Goal: Task Accomplishment & Management: Complete application form

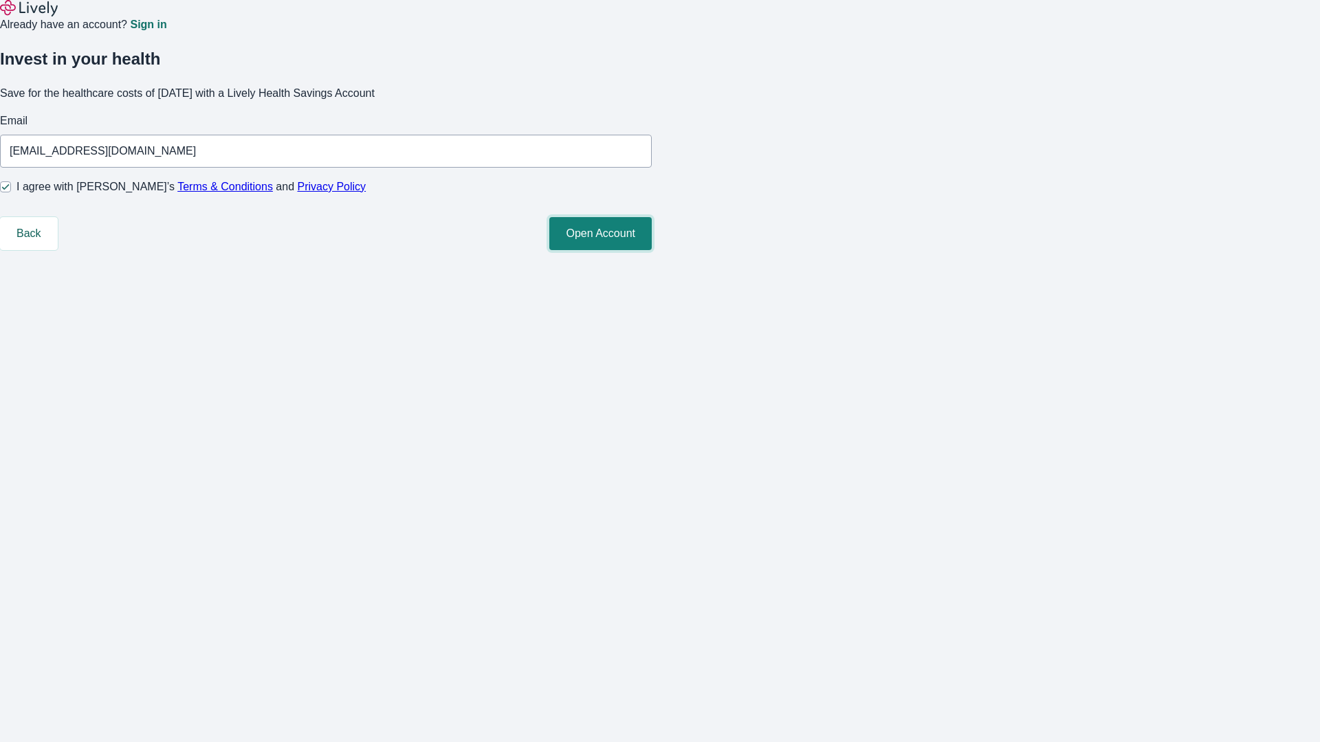
click at [652, 250] on button "Open Account" at bounding box center [600, 233] width 102 height 33
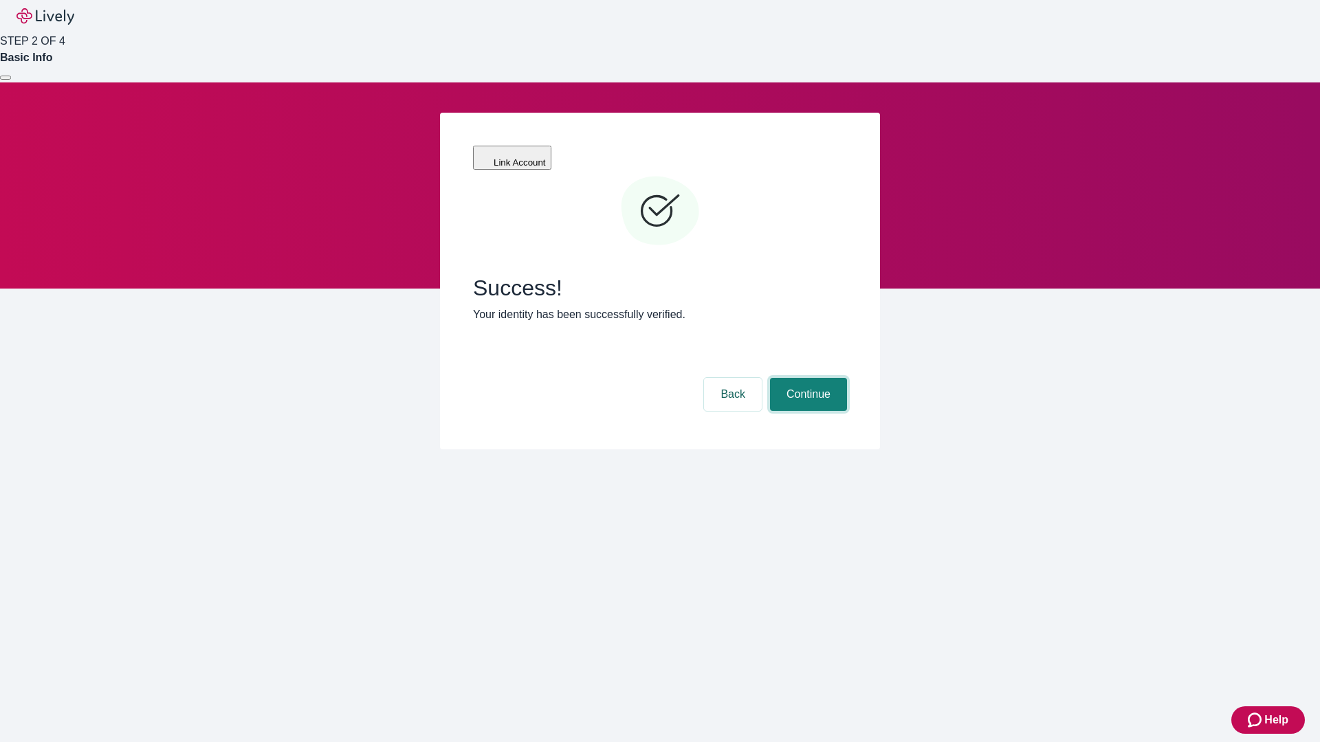
click at [806, 378] on button "Continue" at bounding box center [808, 394] width 77 height 33
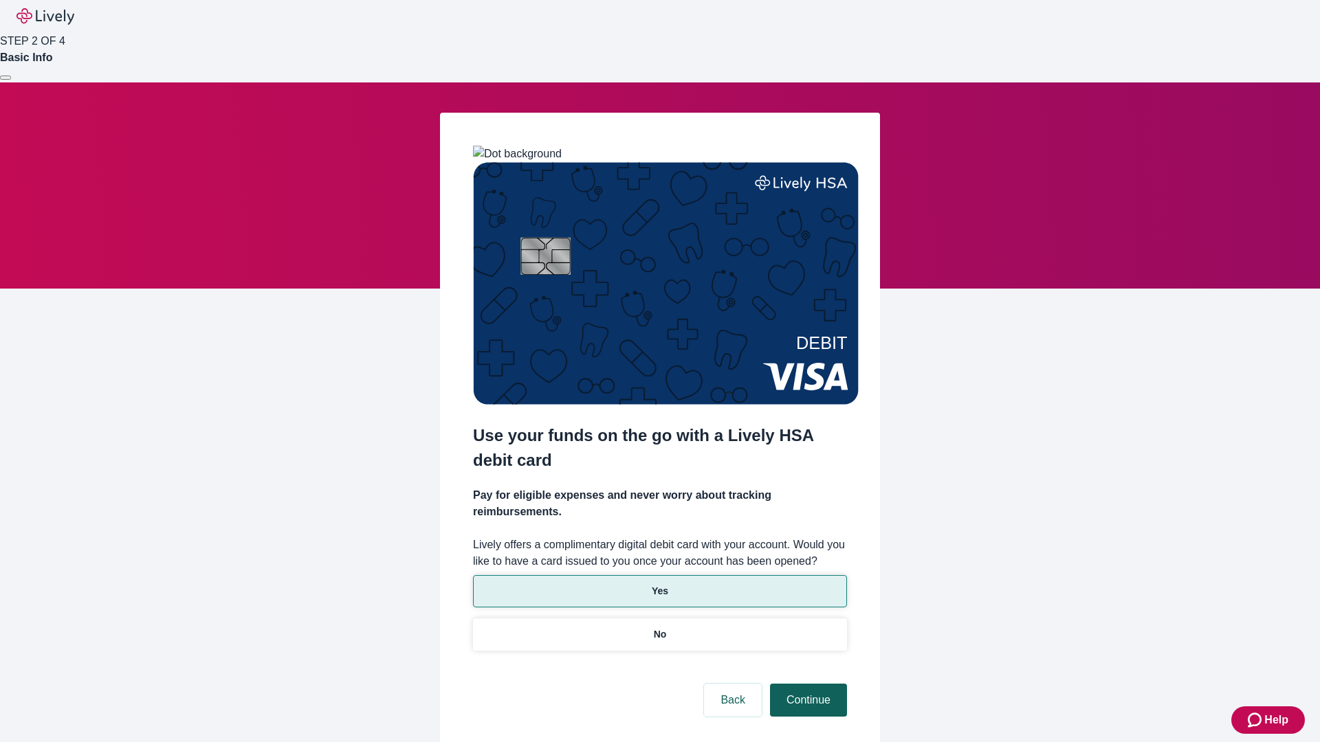
click at [659, 584] on p "Yes" at bounding box center [660, 591] width 16 height 14
click at [806, 684] on button "Continue" at bounding box center [808, 700] width 77 height 33
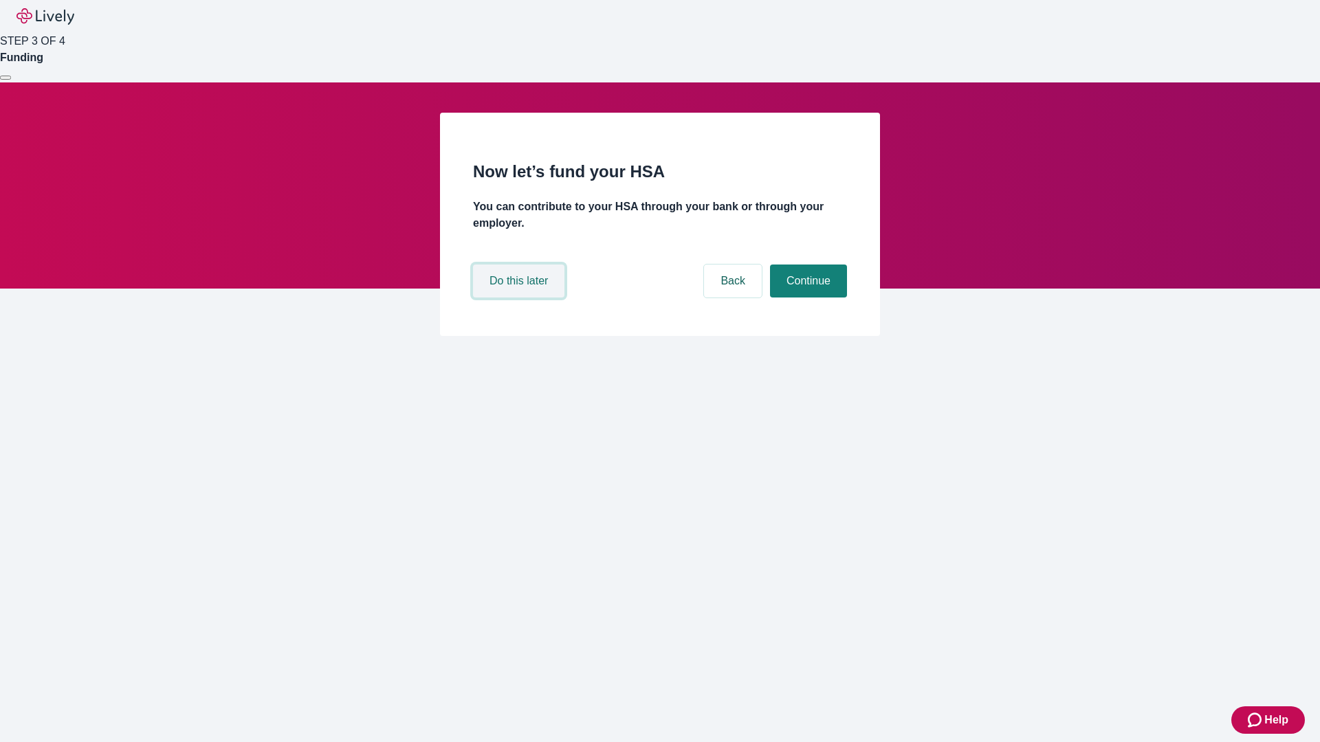
click at [520, 298] on button "Do this later" at bounding box center [518, 281] width 91 height 33
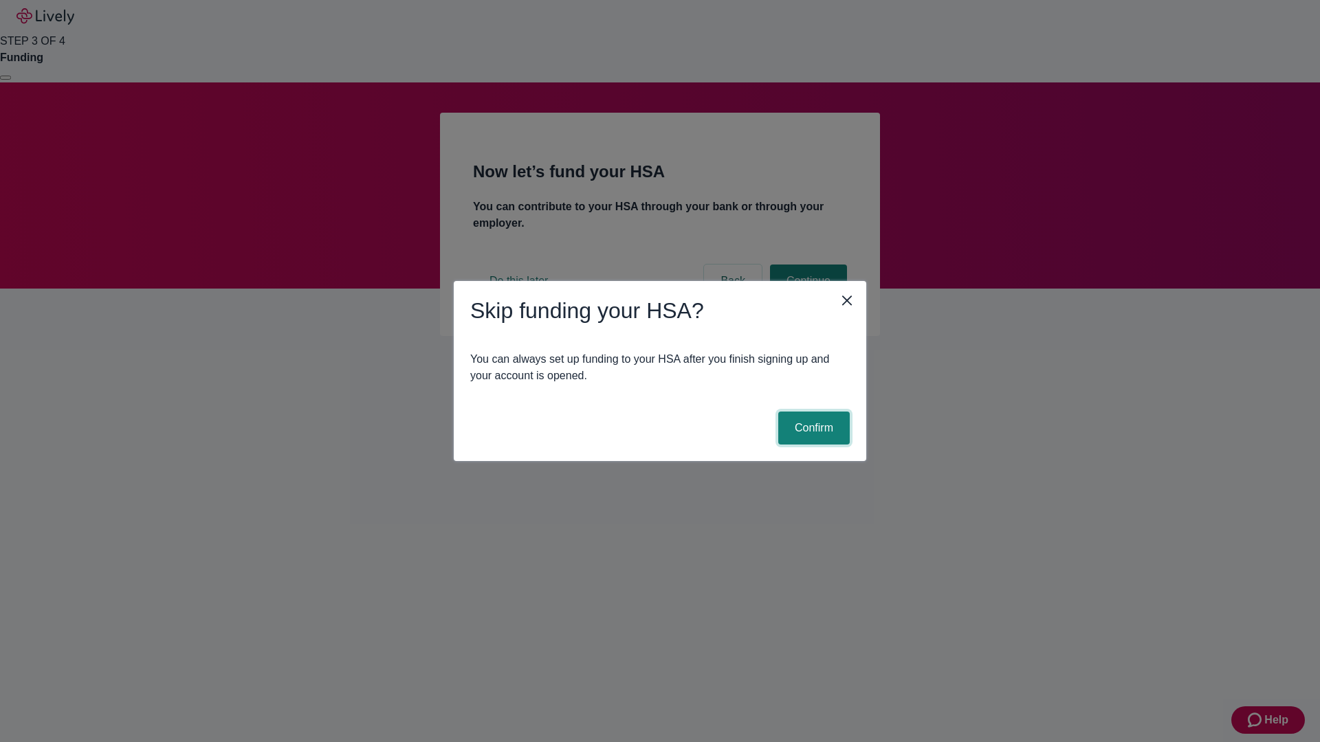
click at [812, 428] on button "Confirm" at bounding box center [813, 428] width 71 height 33
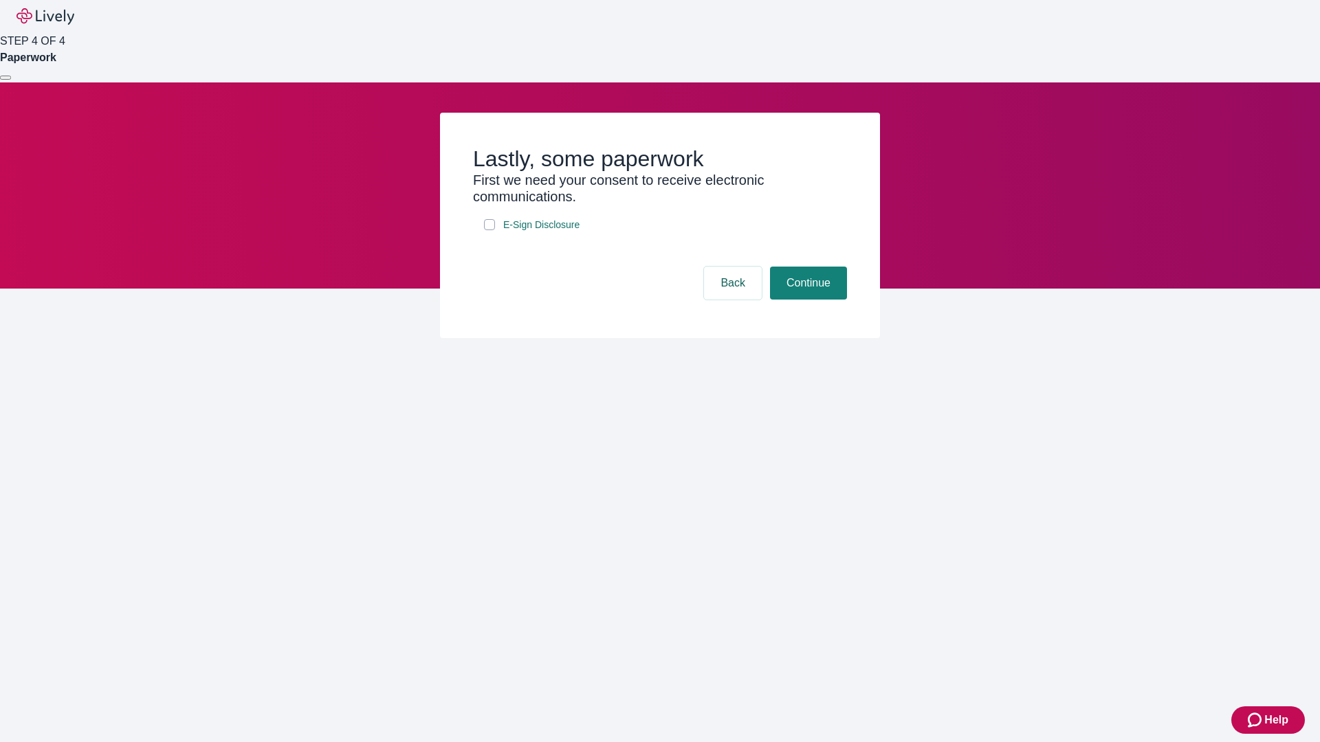
click at [489, 230] on input "E-Sign Disclosure" at bounding box center [489, 224] width 11 height 11
checkbox input "true"
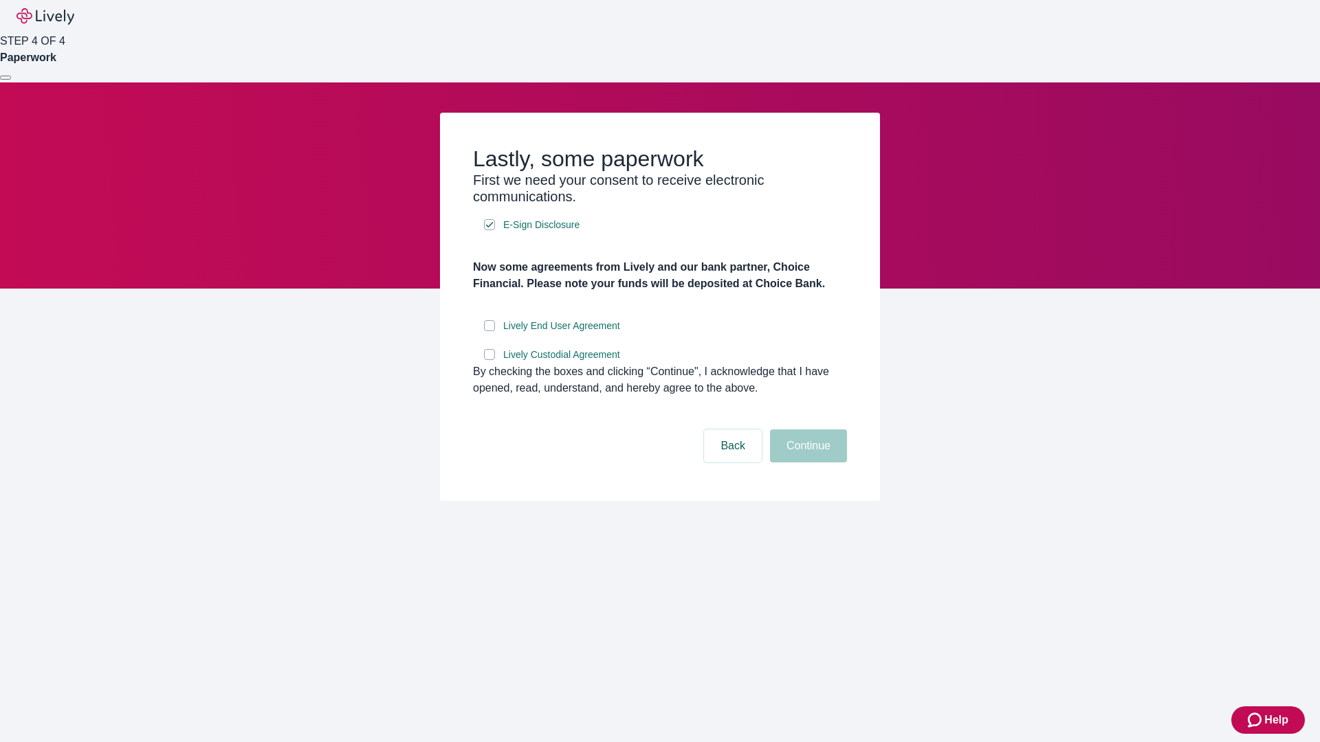
click at [489, 331] on input "Lively End User Agreement" at bounding box center [489, 325] width 11 height 11
checkbox input "true"
click at [489, 360] on input "Lively Custodial Agreement" at bounding box center [489, 354] width 11 height 11
checkbox input "true"
click at [806, 463] on button "Continue" at bounding box center [808, 446] width 77 height 33
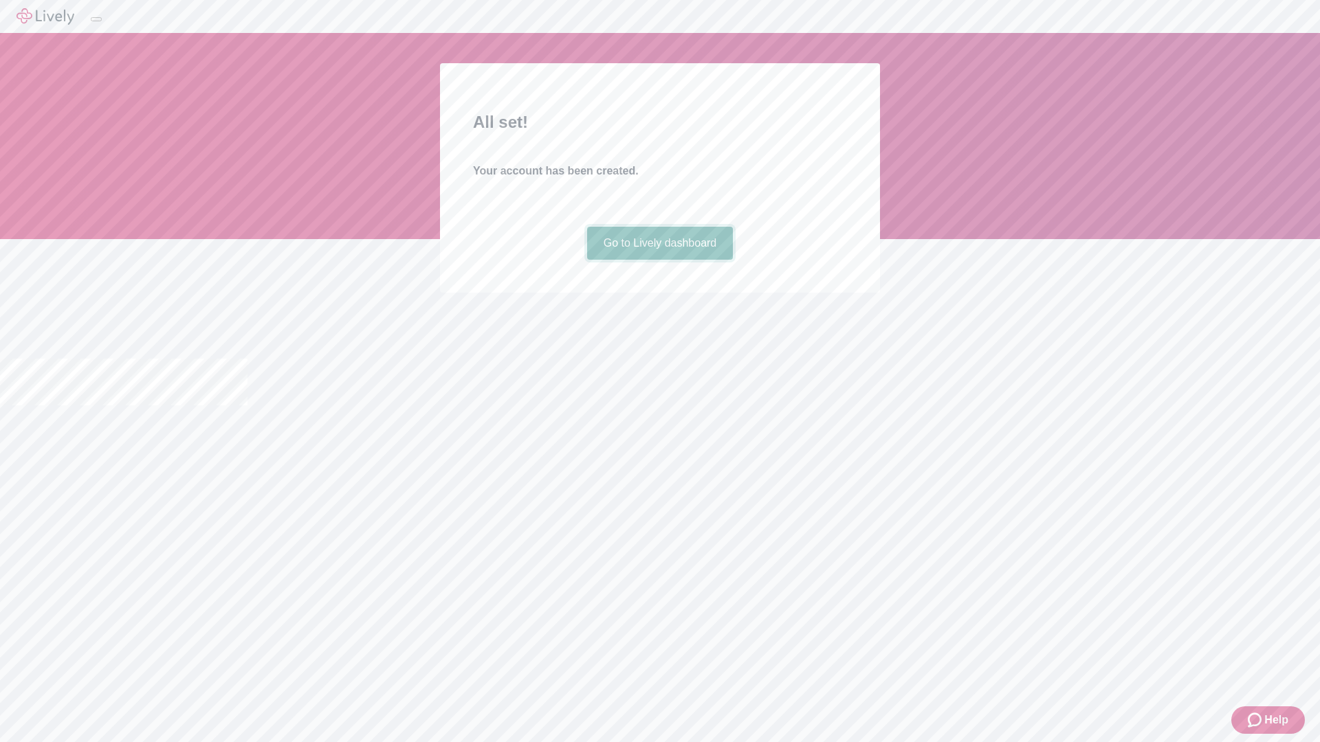
click at [659, 260] on link "Go to Lively dashboard" at bounding box center [660, 243] width 146 height 33
